Goal: Task Accomplishment & Management: Use online tool/utility

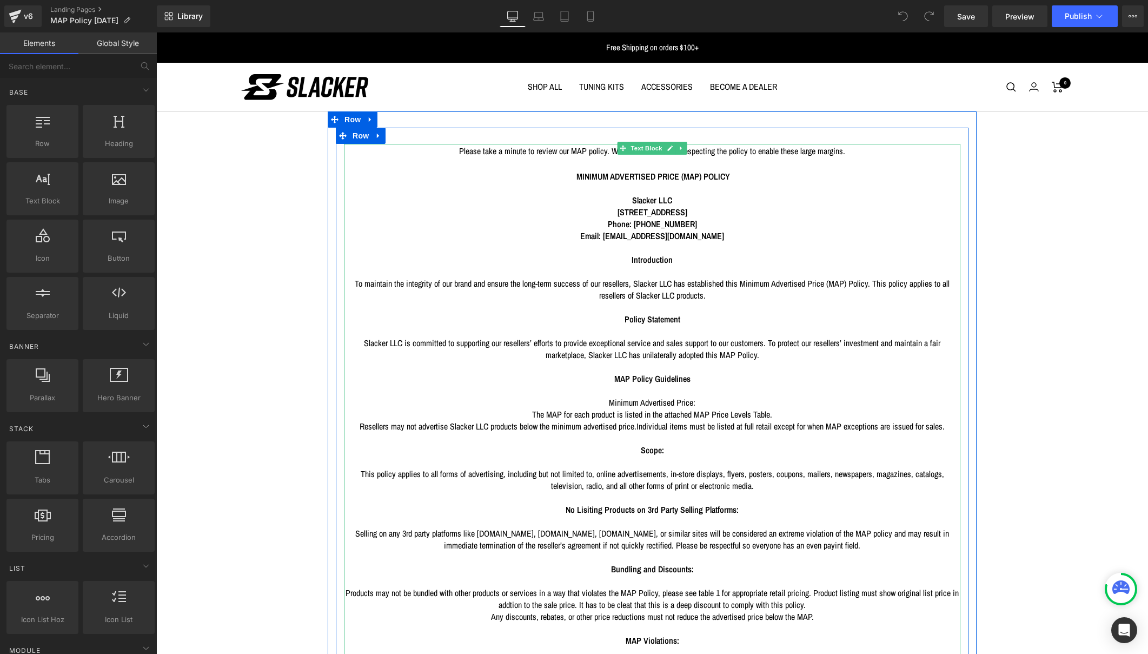
click at [586, 610] on p "Any discounts, rebates, or other price reductions must not reduce the advertise…" at bounding box center [652, 616] width 616 height 12
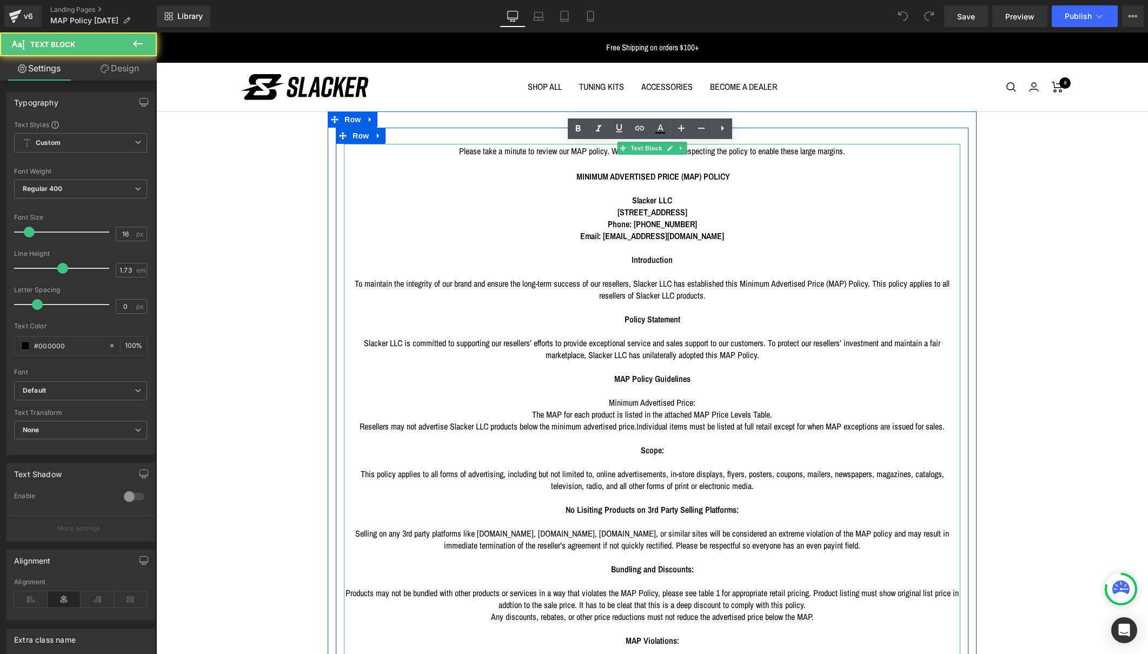
click at [586, 610] on p "Any discounts, rebates, or other price reductions must not reduce the advertise…" at bounding box center [652, 616] width 616 height 12
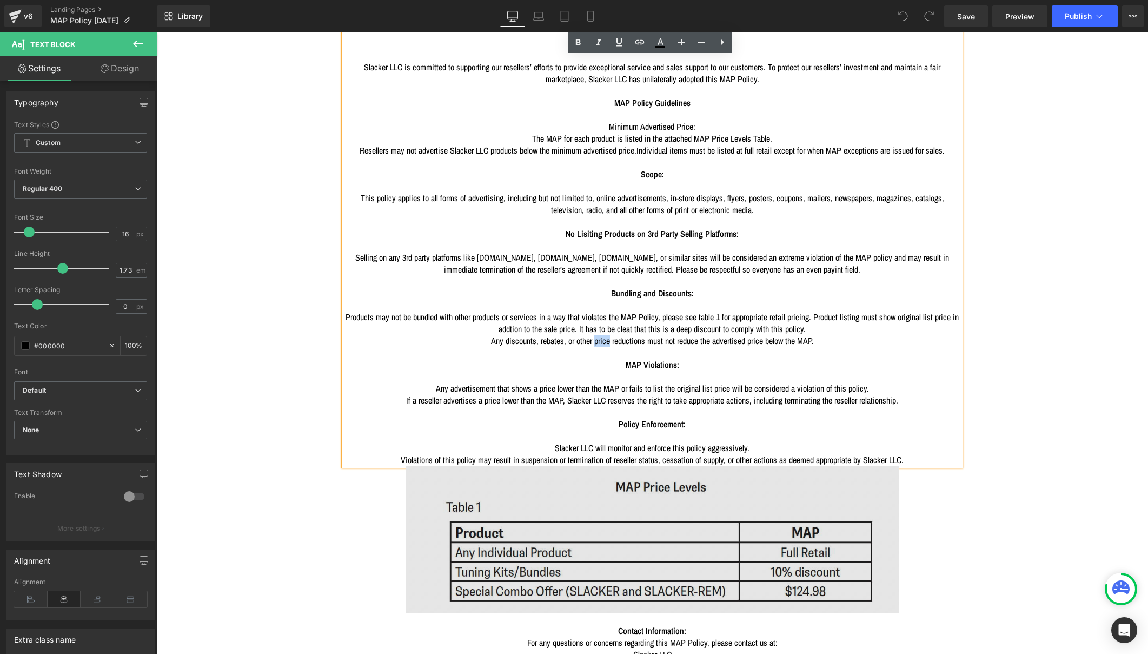
scroll to position [273, 0]
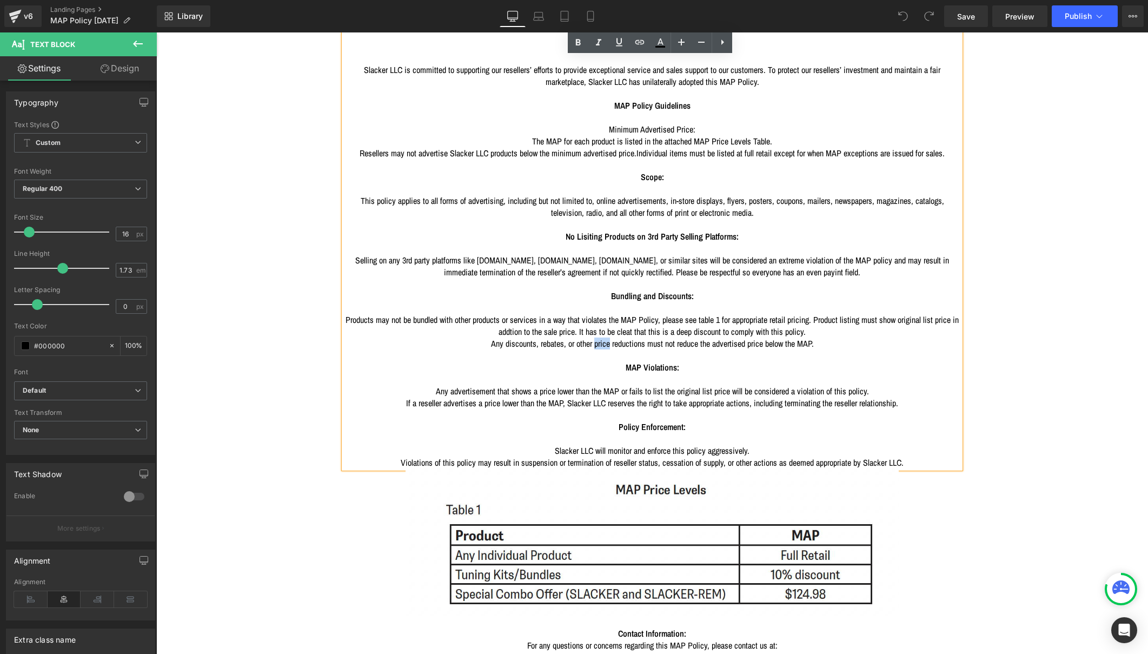
click at [793, 444] on p "Slacker LLC will monitor and enforce this policy aggressively." at bounding box center [652, 450] width 616 height 12
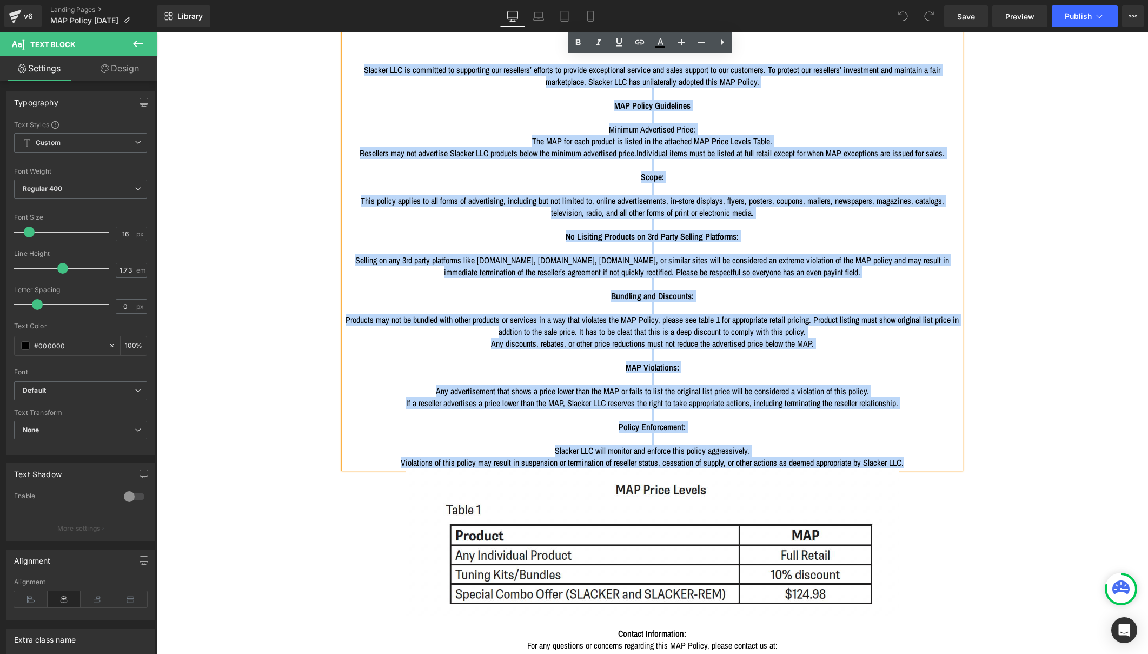
drag, startPoint x: 953, startPoint y: 365, endPoint x: 345, endPoint y: 37, distance: 690.8
click at [345, 37] on div "Please take a minute to review our MAP policy. We count on resellers respecting…" at bounding box center [652, 170] width 616 height 598
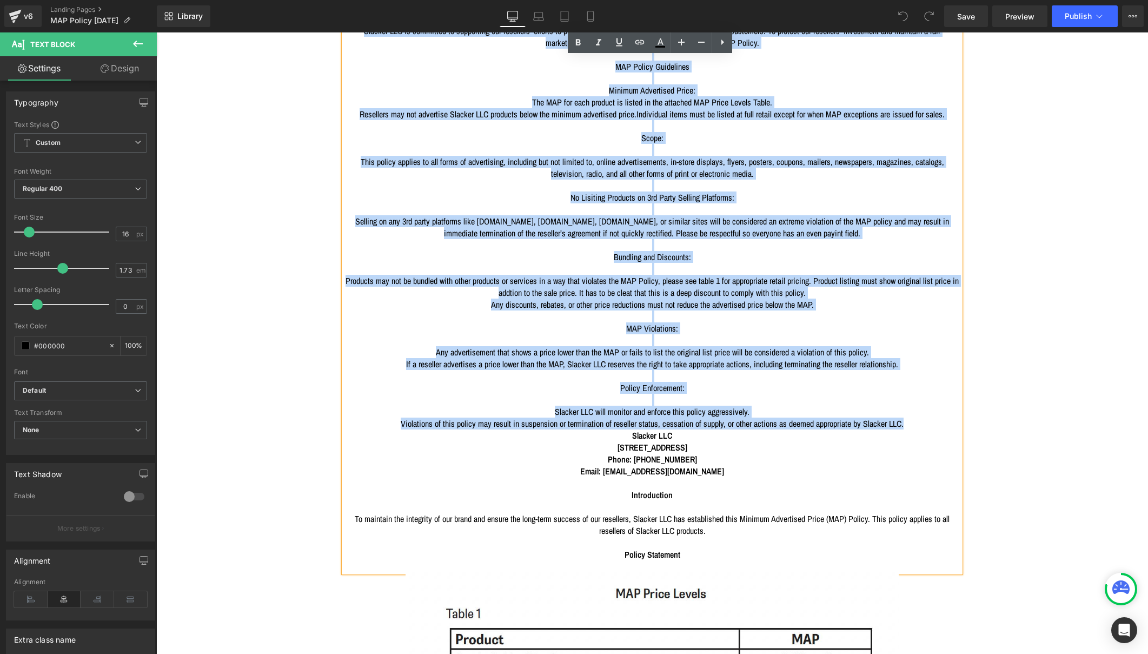
scroll to position [157, 0]
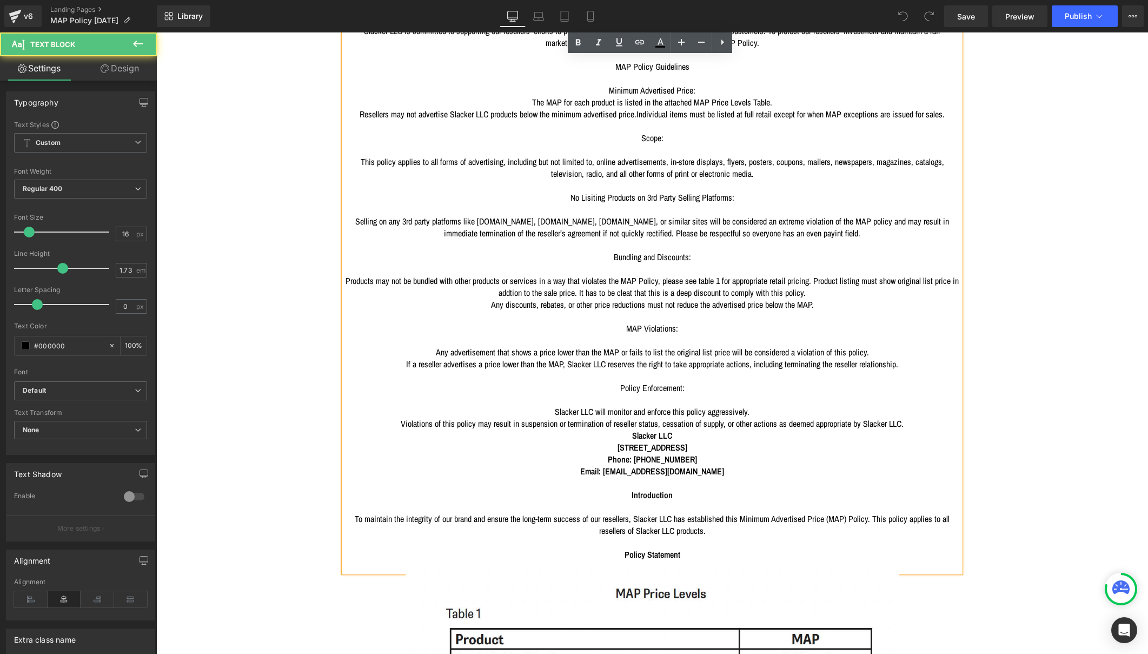
click at [692, 548] on p "Policy Statement" at bounding box center [652, 554] width 616 height 12
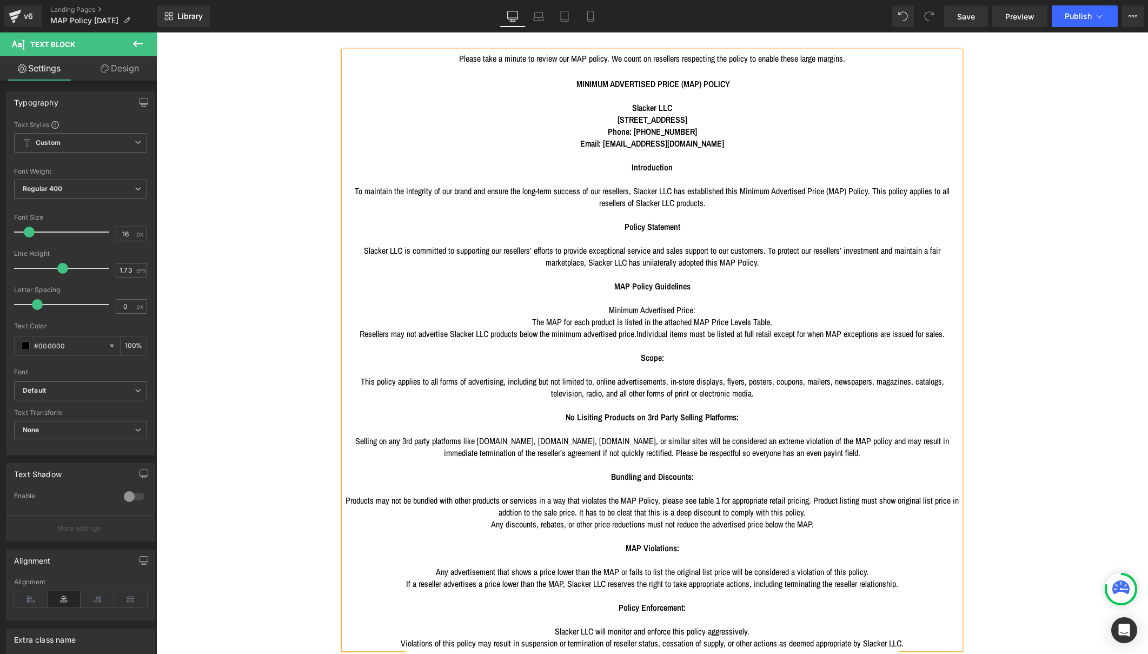
scroll to position [87, 0]
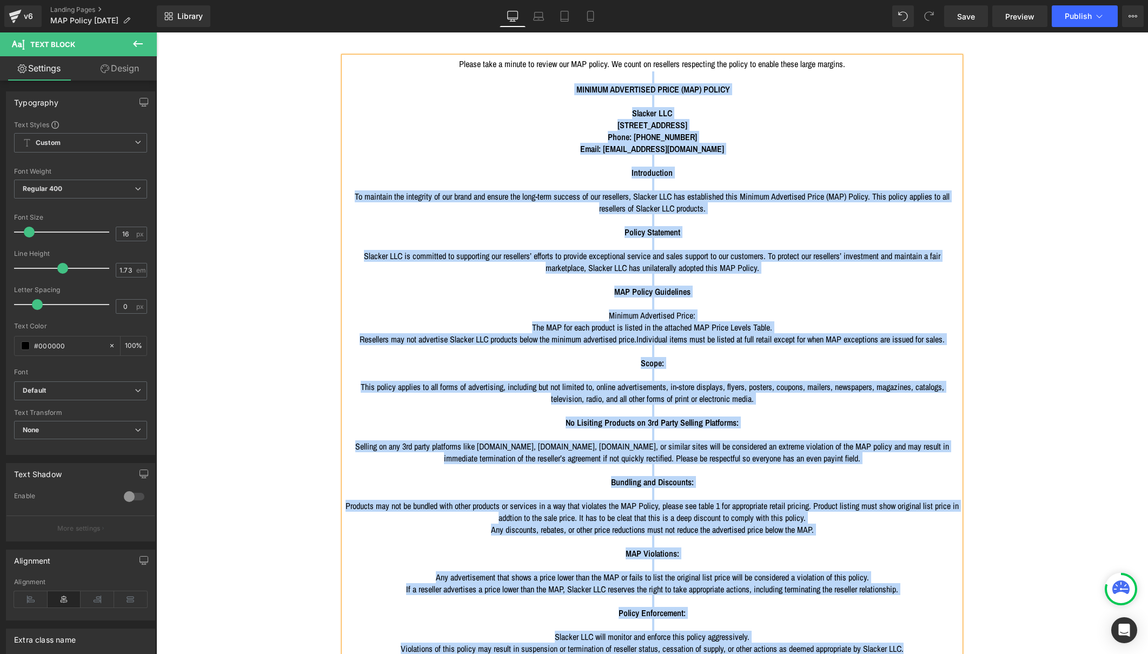
drag, startPoint x: 954, startPoint y: 554, endPoint x: 552, endPoint y: 77, distance: 623.1
click at [552, 77] on div "Please take a minute to review our MAP policy. We count on resellers respecting…" at bounding box center [652, 356] width 616 height 598
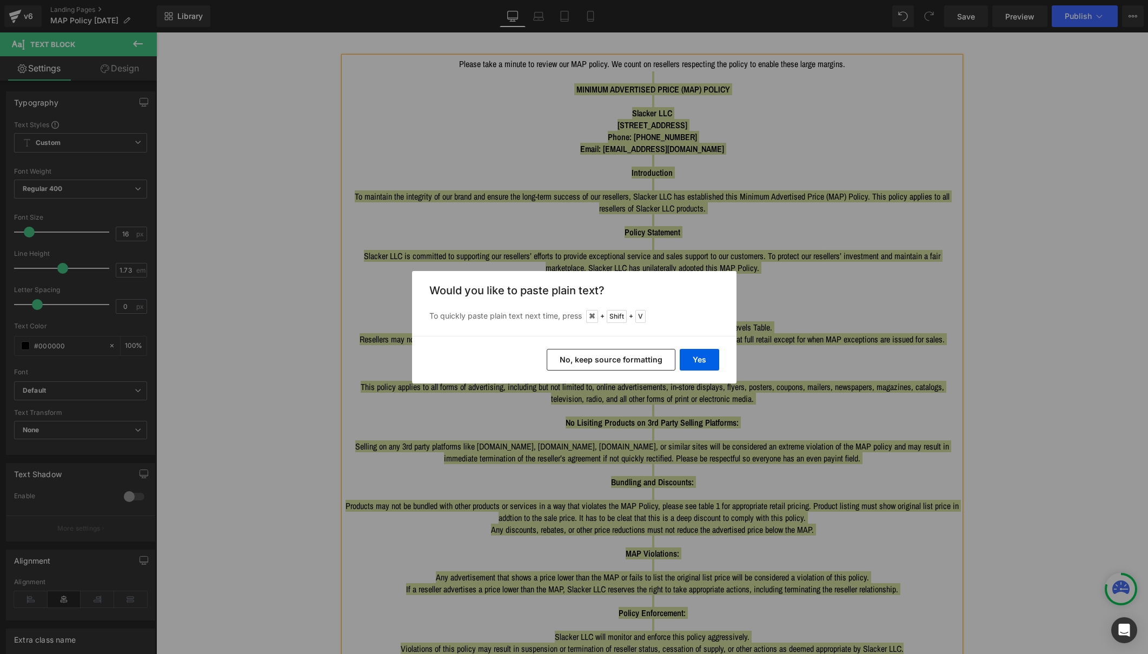
click at [617, 360] on button "No, keep source formatting" at bounding box center [611, 360] width 129 height 22
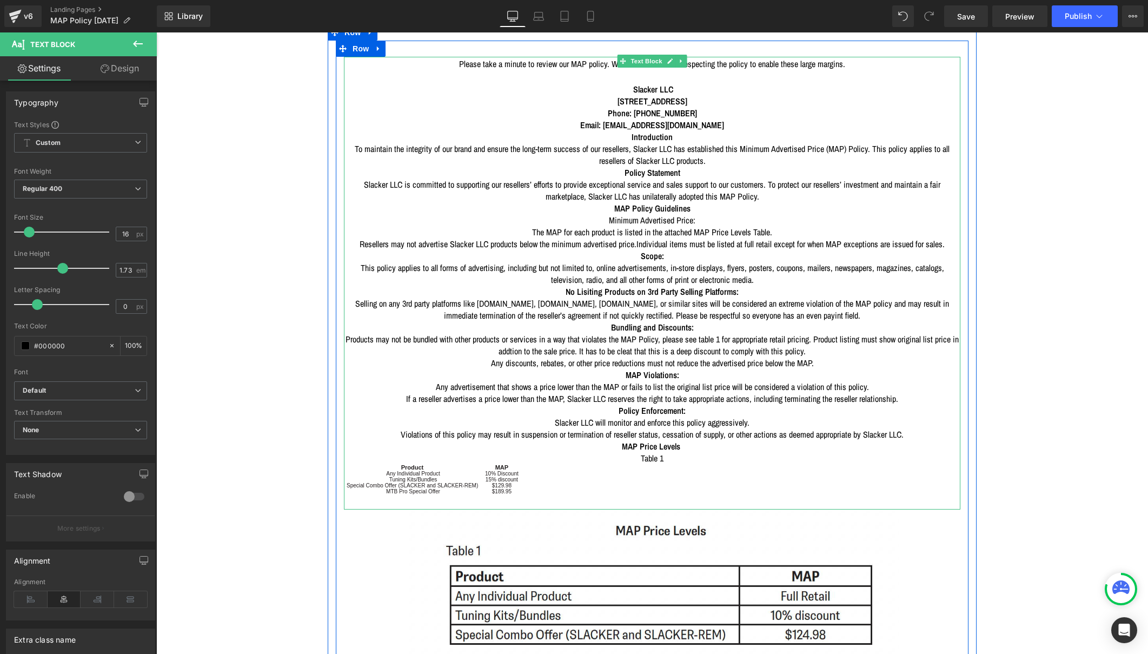
click at [510, 488] on p "$189.95" at bounding box center [502, 491] width 34 height 6
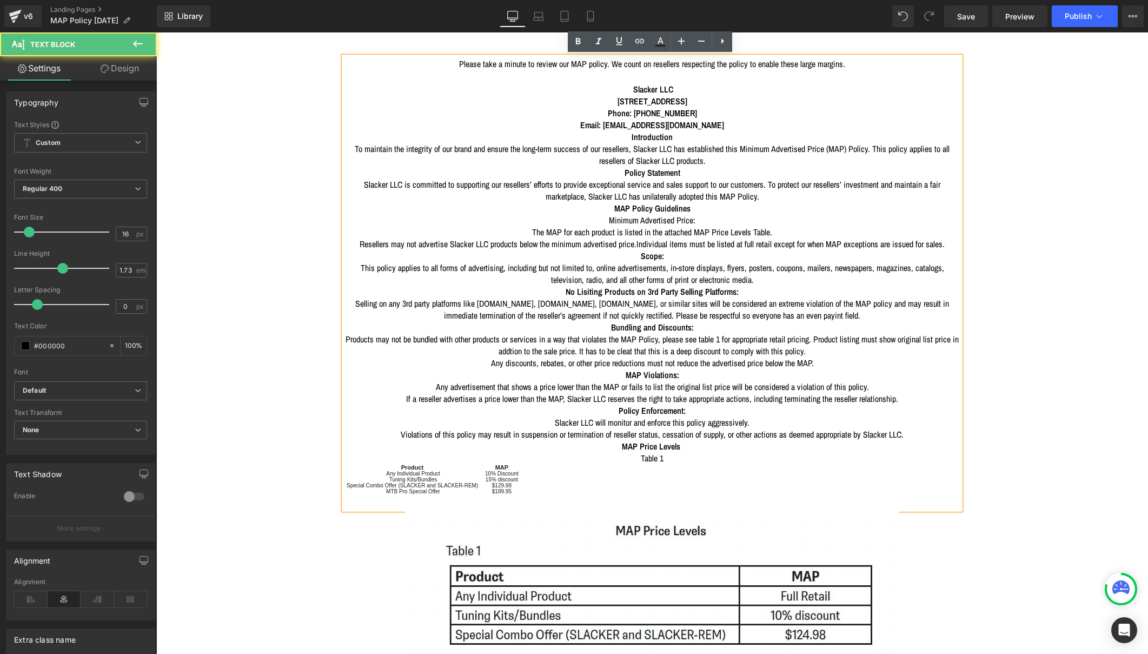
drag, startPoint x: 526, startPoint y: 430, endPoint x: 345, endPoint y: 404, distance: 183.0
click at [345, 404] on div "Please take a minute to review our MAP policy. We count on resellers respecting…" at bounding box center [652, 283] width 616 height 452
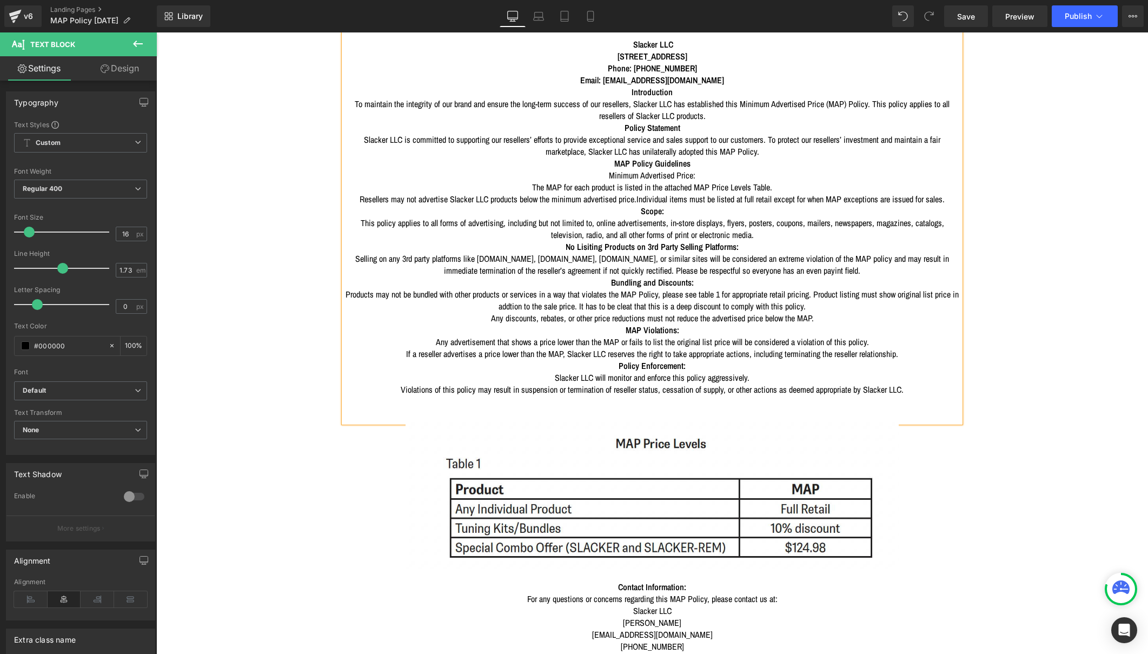
scroll to position [142, 0]
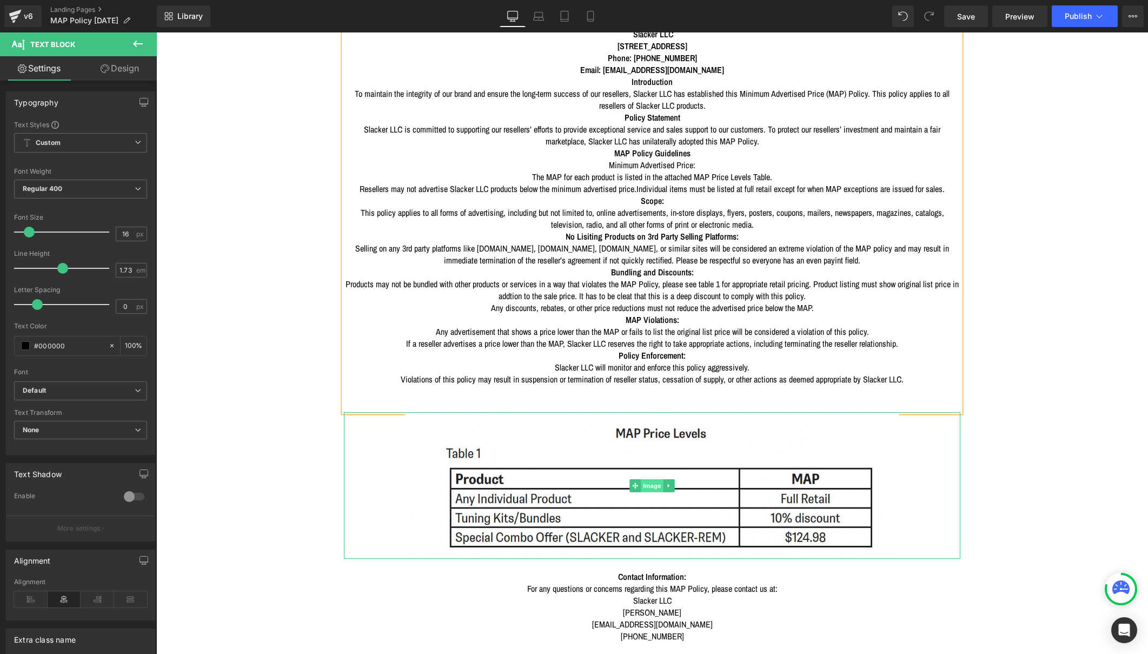
click at [645, 479] on span "Image" at bounding box center [652, 485] width 23 height 13
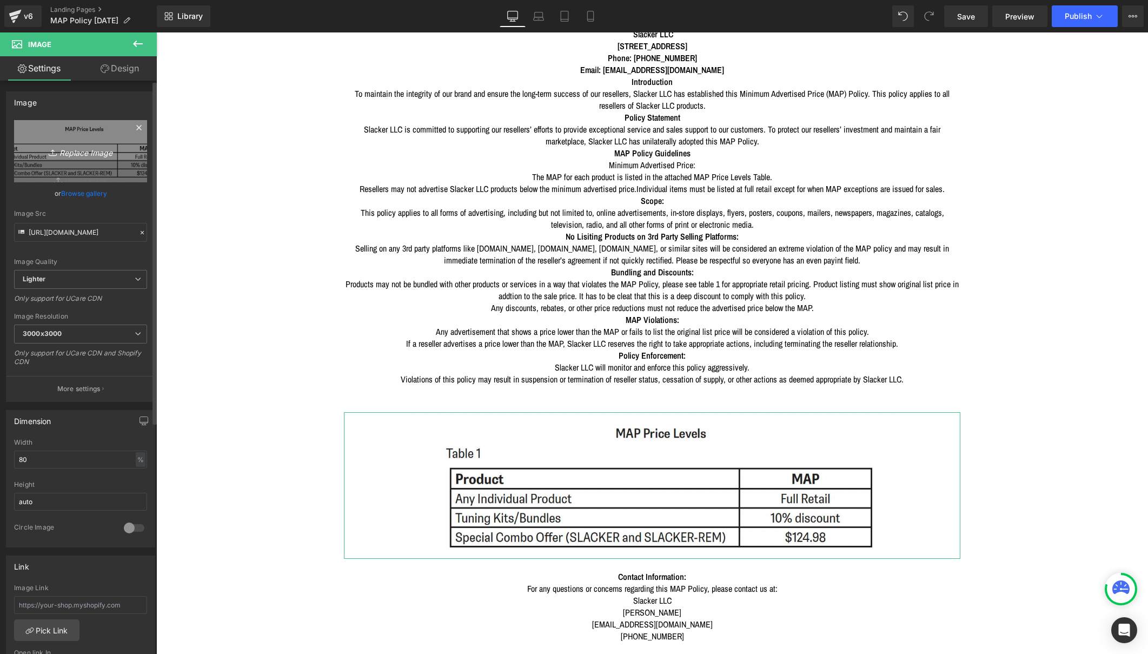
click at [75, 157] on icon "Replace Image" at bounding box center [80, 151] width 86 height 14
type input "C:\fakepath\Screenshot [DATE] 8.54.36 AM.png"
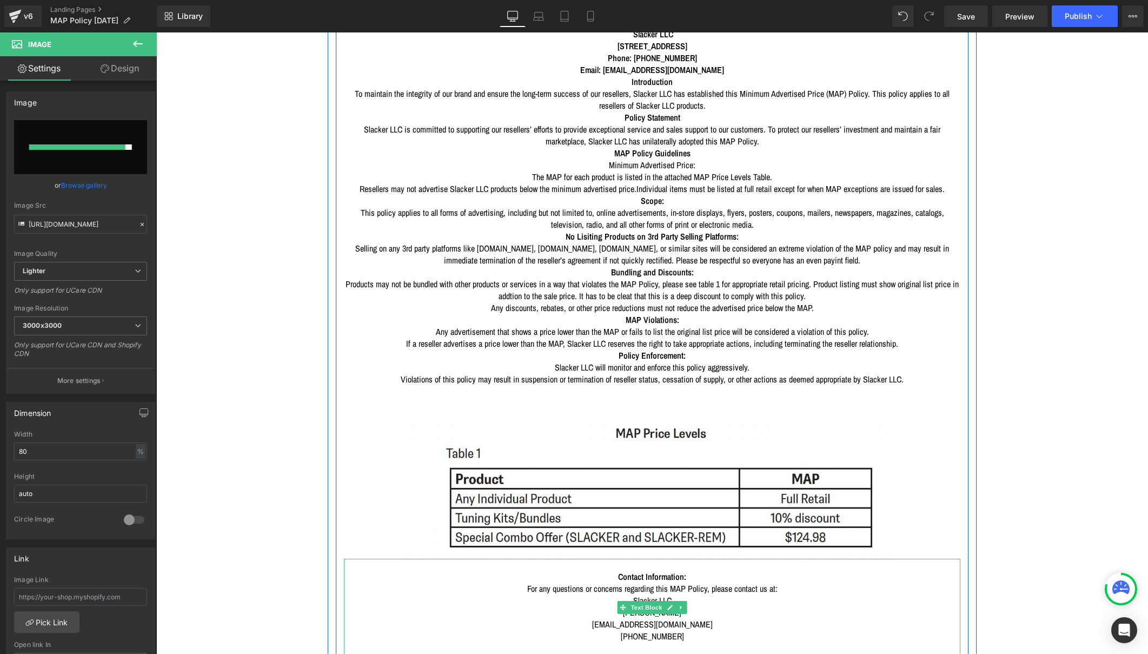
type input "[URL][DOMAIN_NAME]"
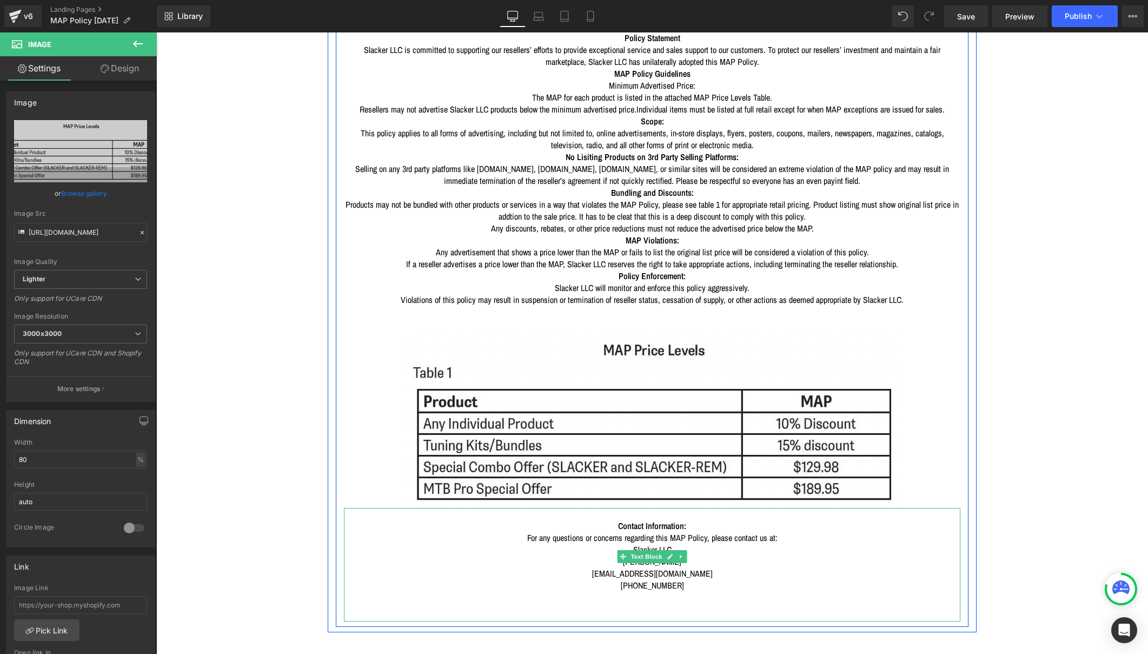
scroll to position [223, 0]
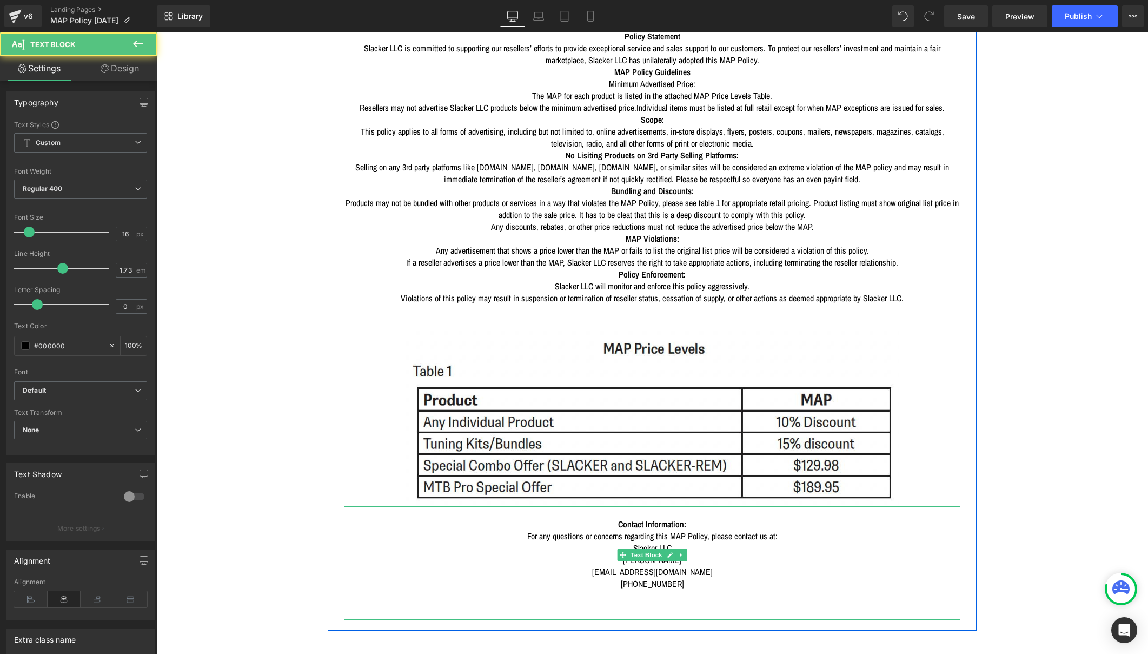
click at [761, 554] on p "[PERSON_NAME]" at bounding box center [652, 560] width 616 height 12
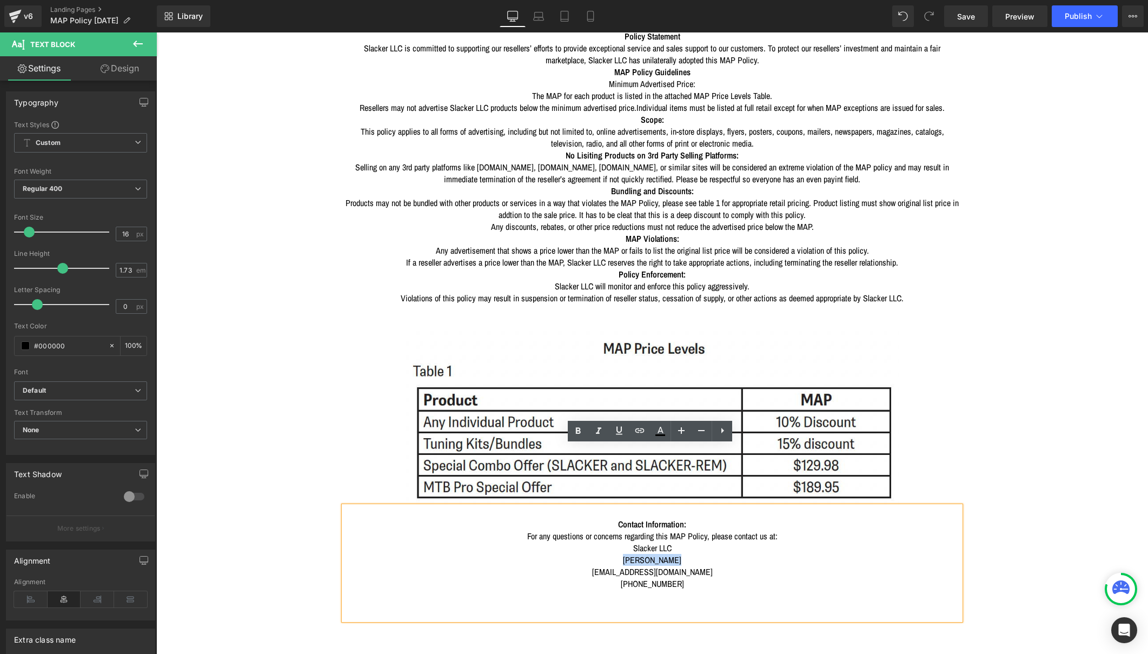
drag, startPoint x: 677, startPoint y: 489, endPoint x: 622, endPoint y: 491, distance: 54.7
click at [622, 554] on p "[PERSON_NAME]" at bounding box center [652, 560] width 616 height 12
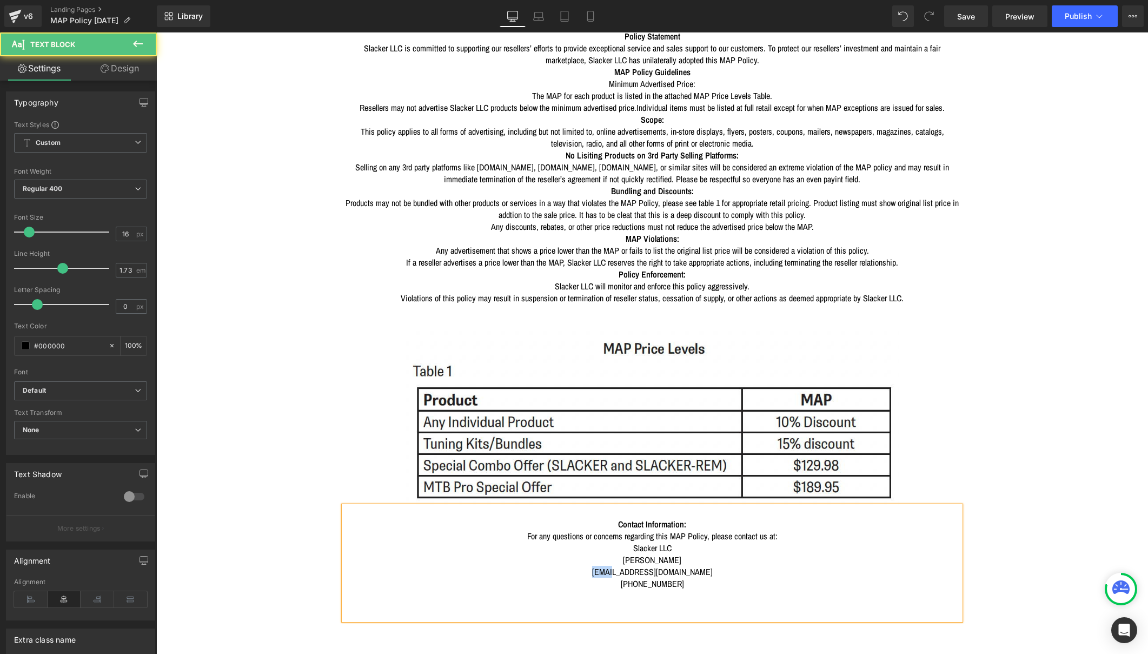
drag, startPoint x: 625, startPoint y: 499, endPoint x: 604, endPoint y: 499, distance: 21.6
click at [604, 565] on p "[EMAIL_ADDRESS][DOMAIN_NAME]" at bounding box center [652, 571] width 616 height 12
click at [685, 554] on p "[PERSON_NAME]" at bounding box center [652, 560] width 616 height 12
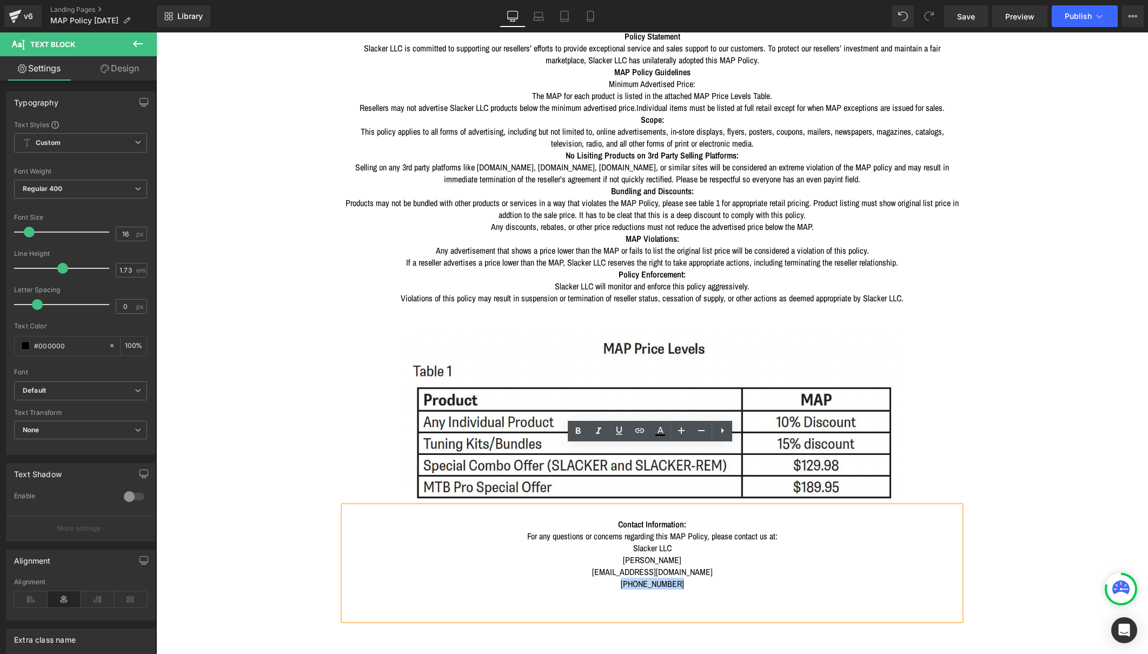
drag, startPoint x: 682, startPoint y: 509, endPoint x: 615, endPoint y: 509, distance: 67.6
click at [615, 577] on p "[PHONE_NUMBER]" at bounding box center [652, 583] width 616 height 12
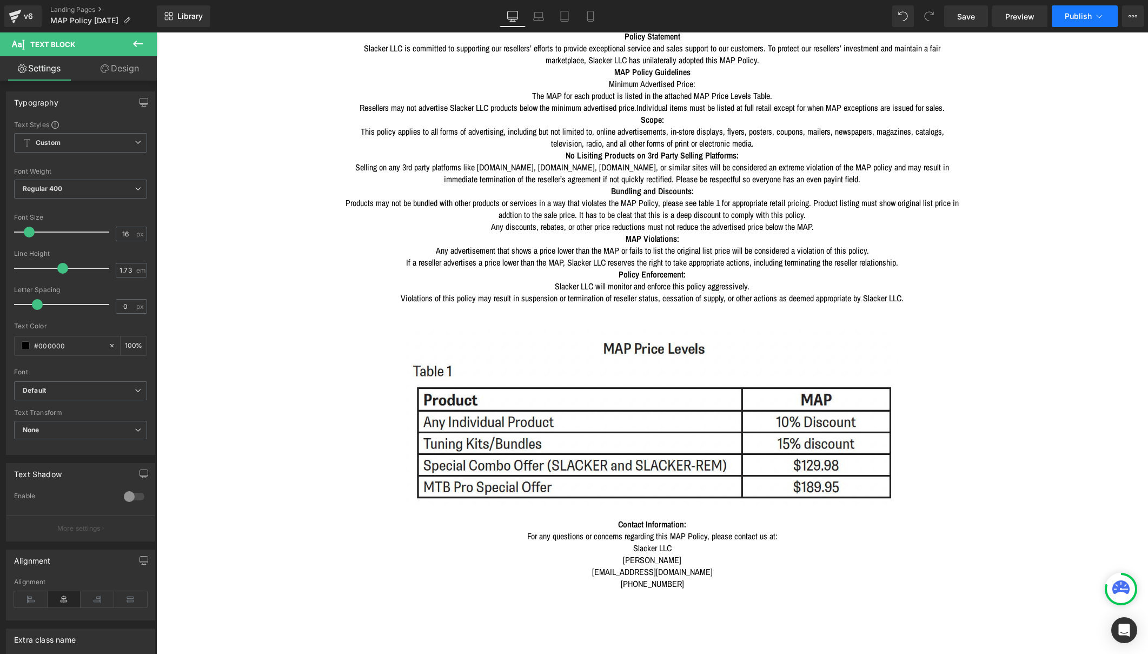
click at [1073, 13] on span "Publish" at bounding box center [1077, 16] width 27 height 9
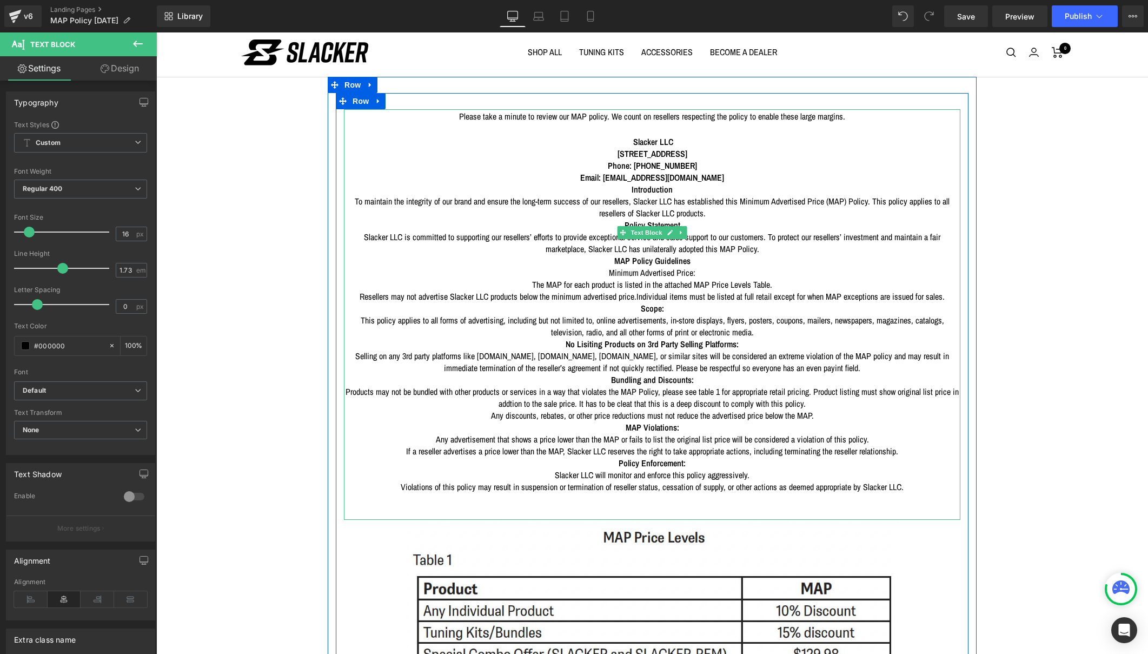
scroll to position [32, 0]
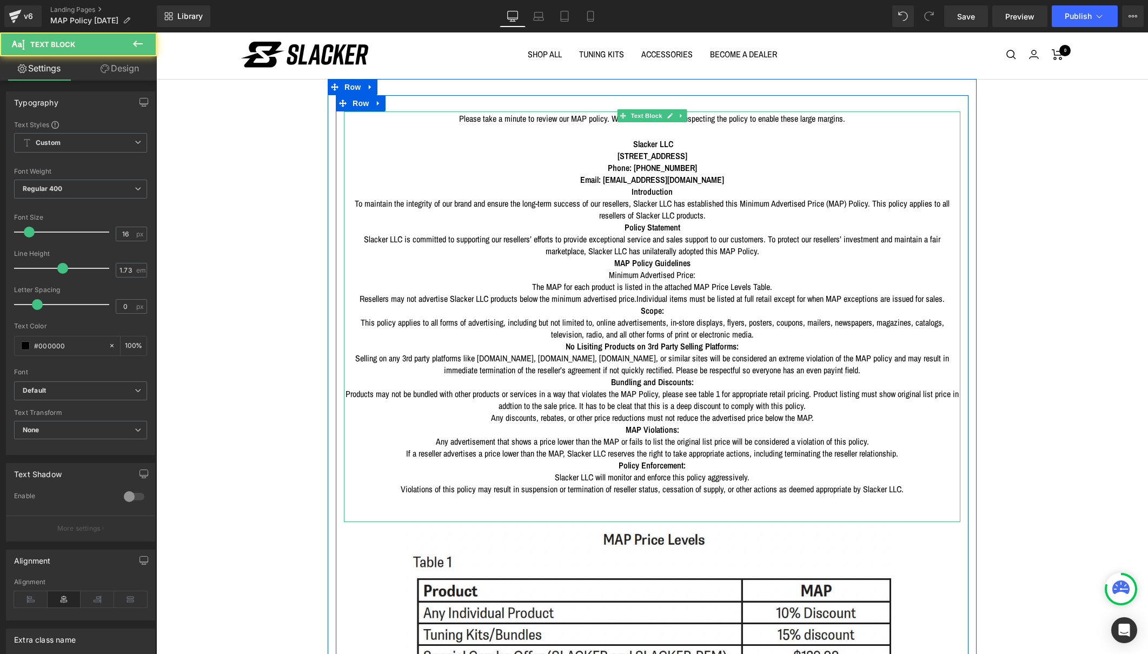
click at [713, 174] on p "Email: [EMAIL_ADDRESS][DOMAIN_NAME]" at bounding box center [652, 180] width 616 height 12
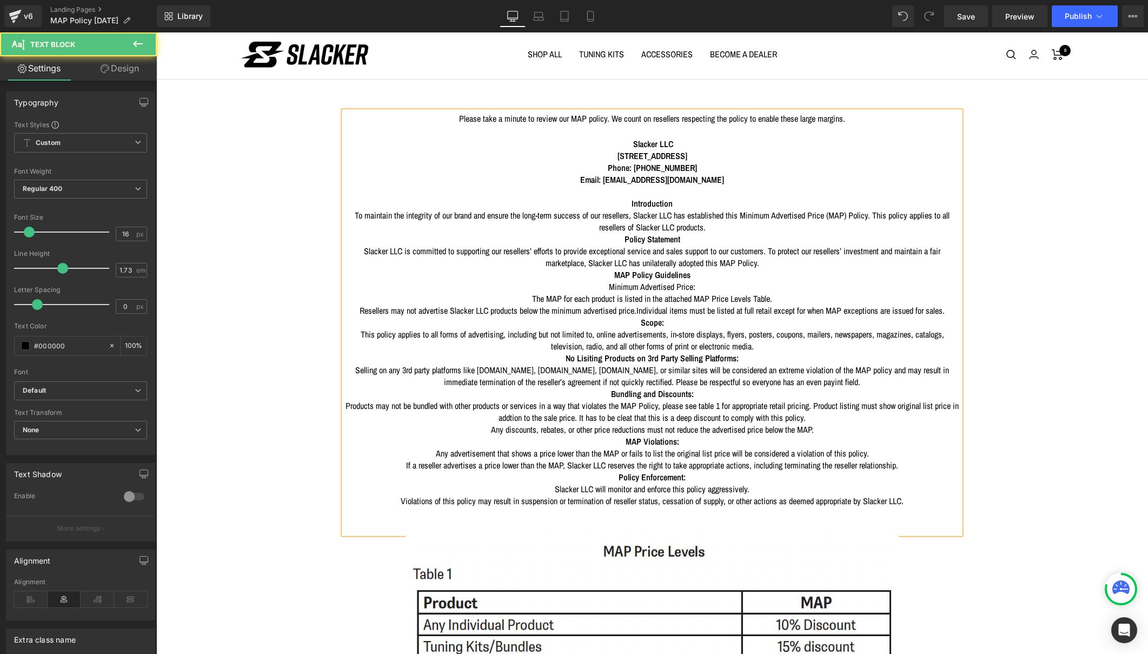
click at [780, 209] on p "To maintain the integrity of our brand and ensure the long-term success of our …" at bounding box center [652, 221] width 616 height 24
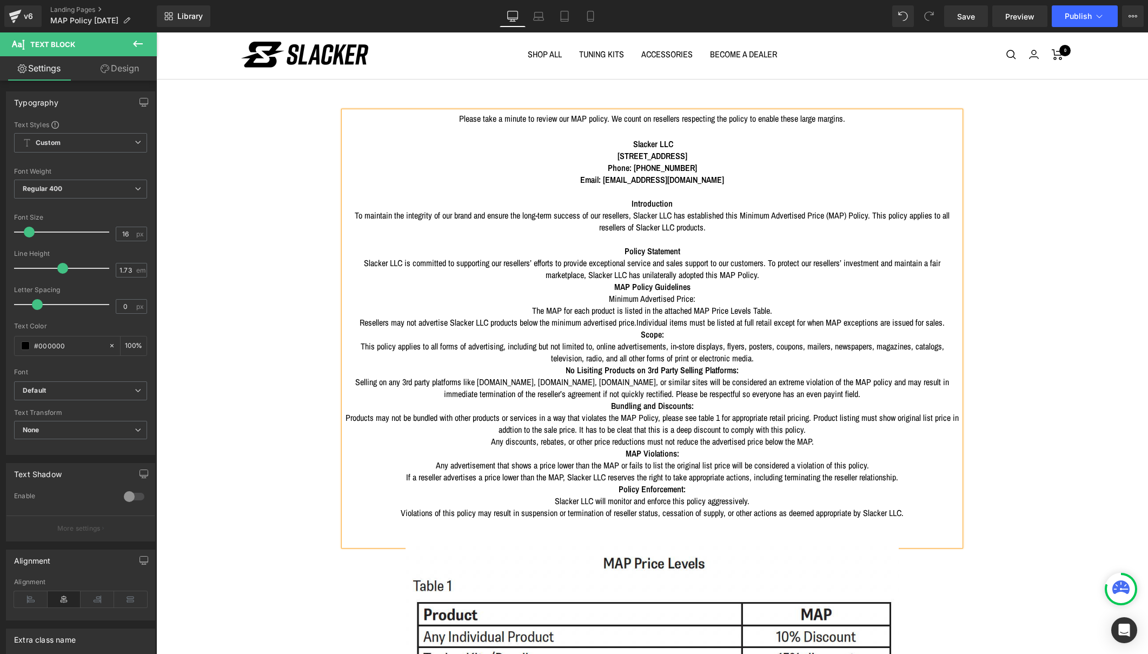
click at [841, 257] on p "Slacker LLC is committed to supporting our resellers’ efforts to provide except…" at bounding box center [652, 269] width 616 height 24
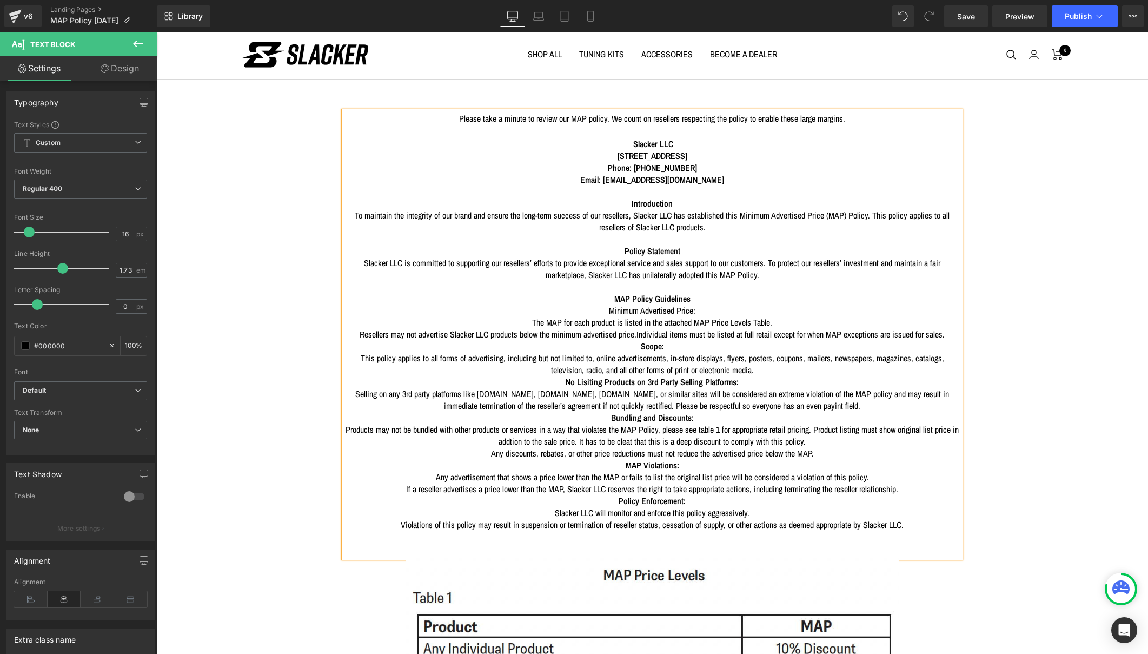
click at [715, 328] on p "Resellers may not advertise Slacker LLC products below the minimum advertised p…" at bounding box center [652, 334] width 616 height 12
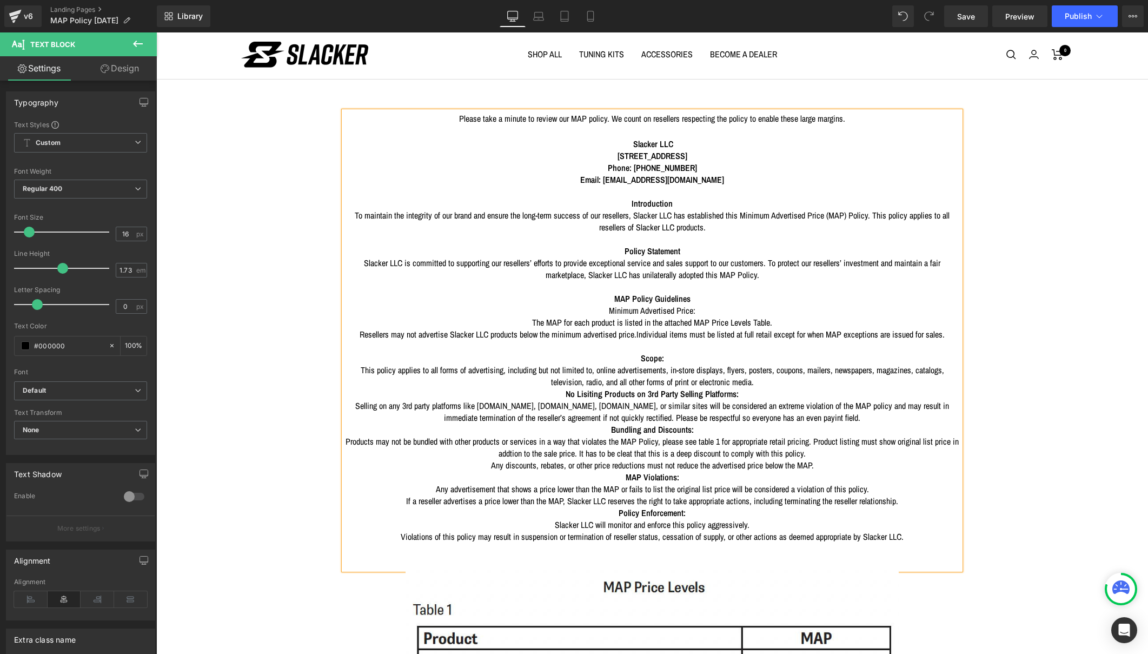
click at [820, 364] on p "This policy applies to all forms of advertising, including but not limited to, …" at bounding box center [652, 376] width 616 height 24
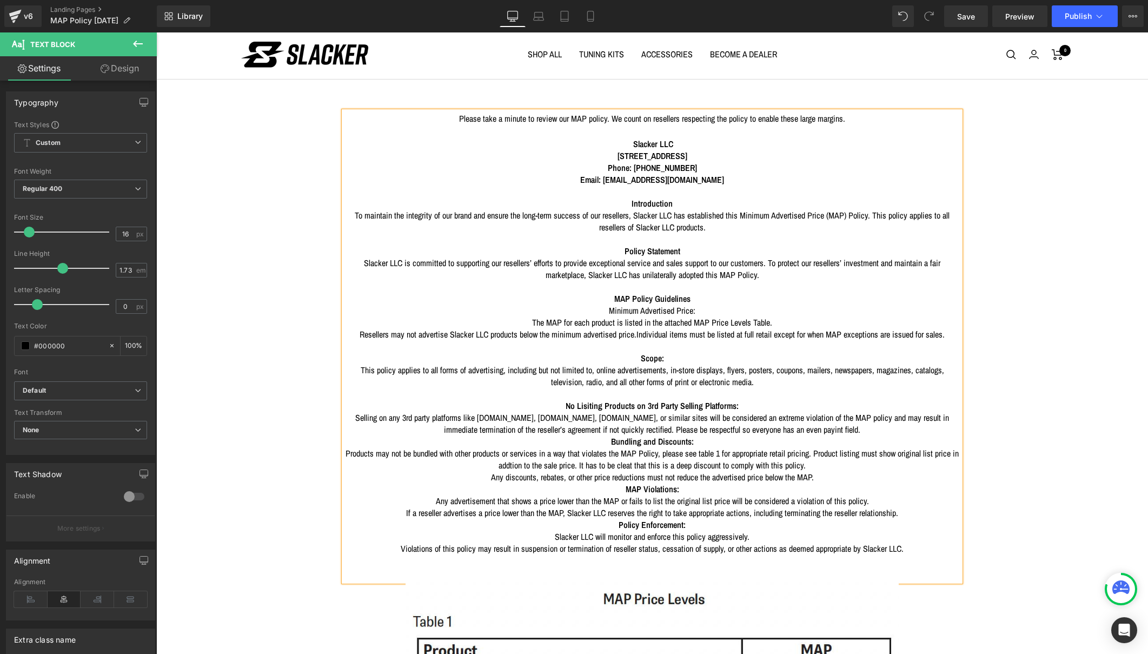
click at [918, 411] on p "Selling on any 3rd party platforms like [DOMAIN_NAME], [DOMAIN_NAME], [DOMAIN_N…" at bounding box center [652, 423] width 616 height 24
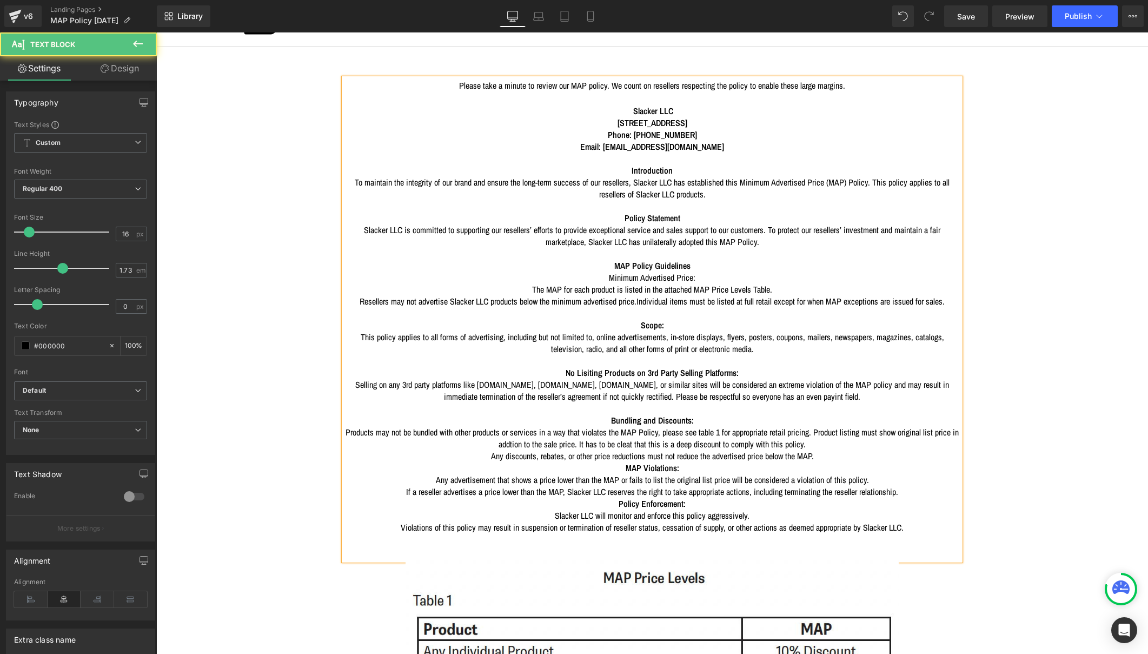
scroll to position [75, 0]
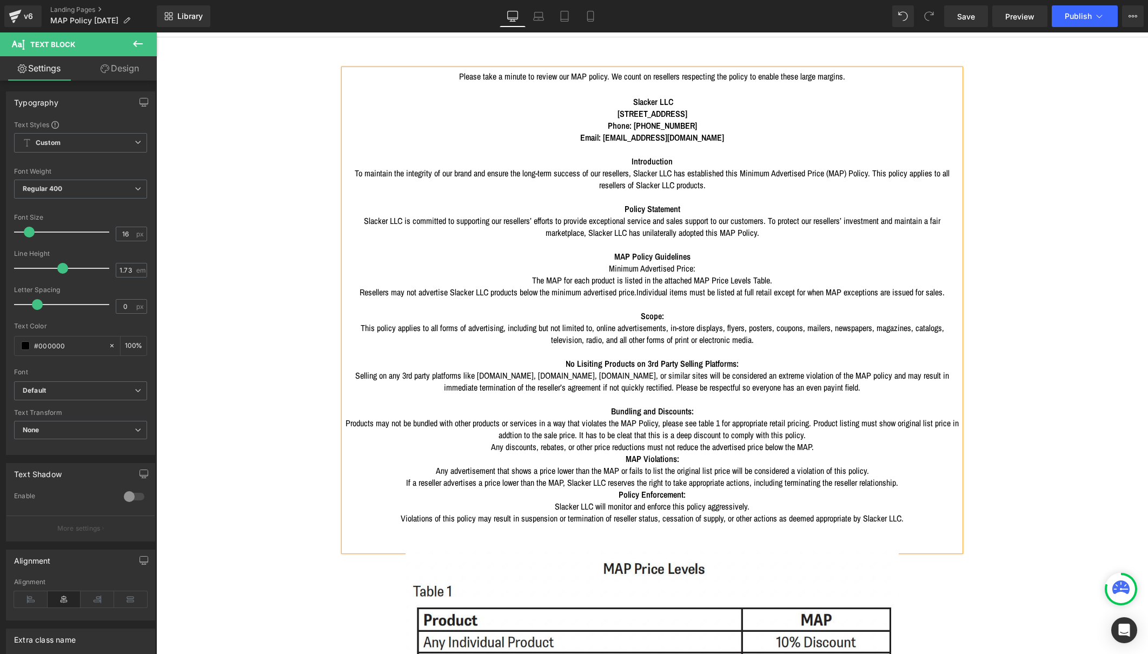
click at [849, 441] on p "Any discounts, rebates, or other price reductions must not reduce the advertise…" at bounding box center [652, 447] width 616 height 12
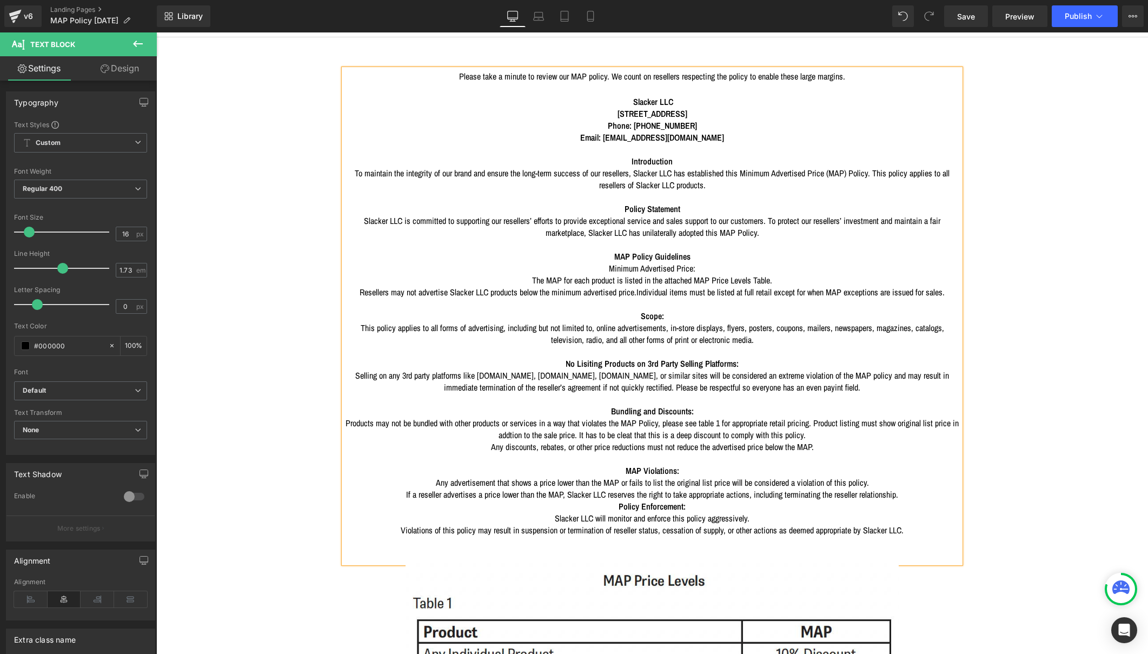
click at [948, 488] on p "If a reseller advertises a price lower than the MAP, Slacker LLC reserves the r…" at bounding box center [652, 494] width 616 height 12
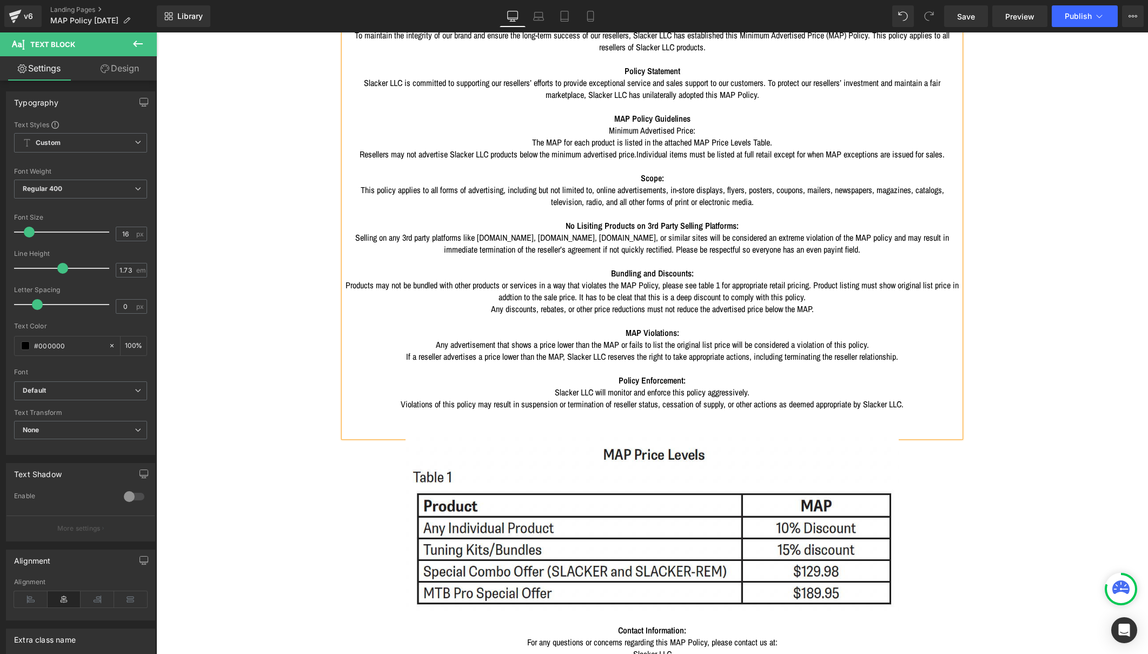
scroll to position [212, 0]
click at [920, 345] on div "Please take a minute to review our MAP policy. We count on resellers respecting…" at bounding box center [652, 184] width 616 height 505
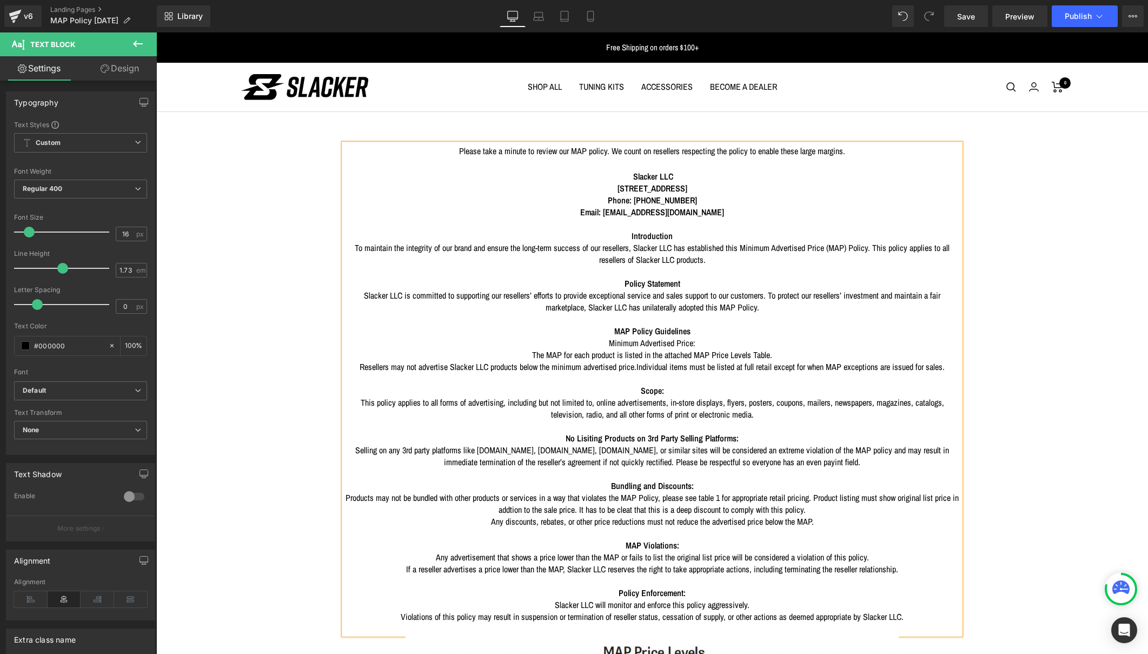
scroll to position [0, 0]
click at [1081, 15] on span "Publish" at bounding box center [1077, 16] width 27 height 9
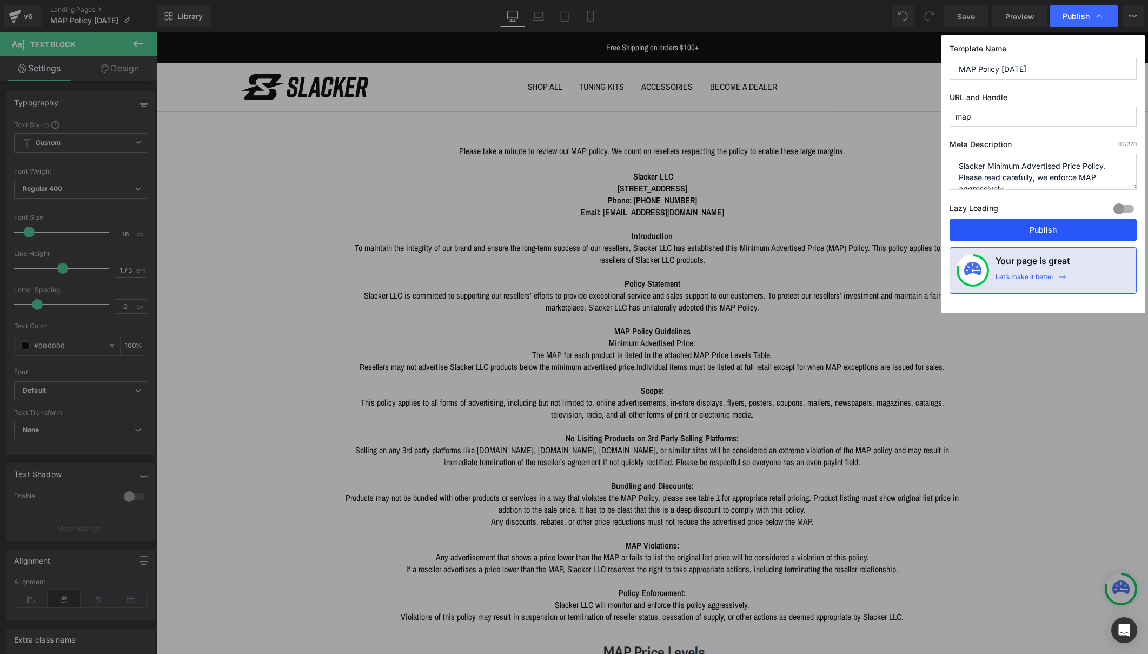
click at [1048, 225] on button "Publish" at bounding box center [1042, 230] width 187 height 22
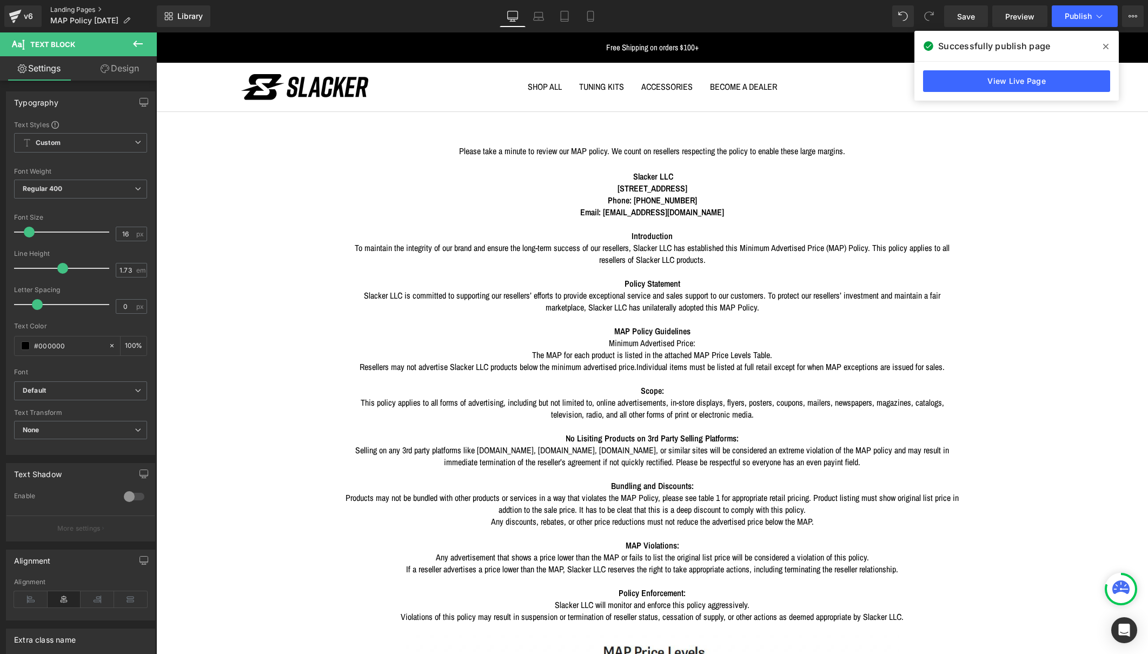
click at [61, 10] on link "Landing Pages" at bounding box center [103, 9] width 106 height 9
